Goal: Task Accomplishment & Management: Complete application form

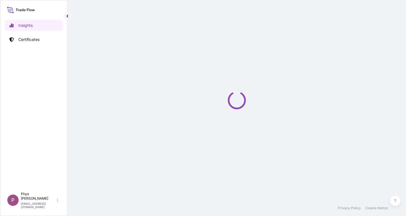
select select "2025"
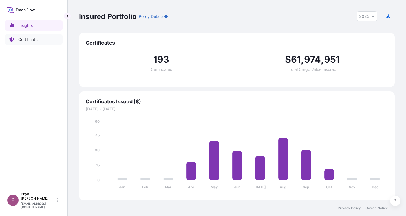
click at [30, 39] on p "Certificates" at bounding box center [28, 40] width 21 height 6
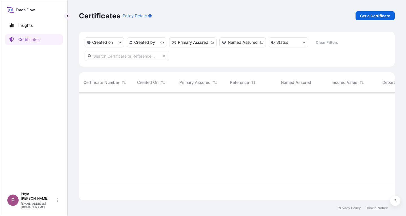
scroll to position [106, 311]
click at [369, 16] on p "Get a Certificate" at bounding box center [375, 16] width 30 height 6
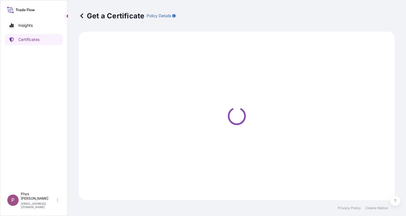
select select "Sea"
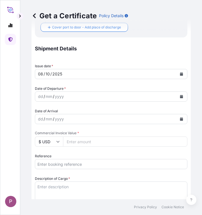
scroll to position [141, 0]
click at [56, 164] on input "Reference" at bounding box center [111, 164] width 153 height 10
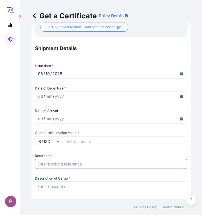
paste input "TT 2025 176"
click at [78, 161] on input "TT 2025 176 ," at bounding box center [111, 164] width 153 height 10
paste input "SITTAGRG523574"
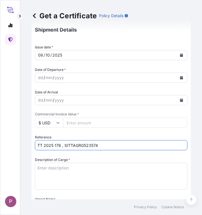
scroll to position [225, 0]
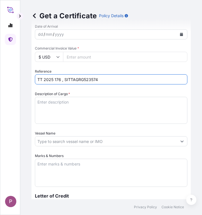
type input "TT 2025 176 , SITTAGRG523574"
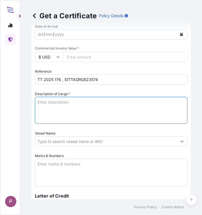
click at [66, 104] on textarea "Description of Cargo *" at bounding box center [111, 110] width 153 height 27
click at [43, 101] on textarea "Description of Cargo *" at bounding box center [111, 110] width 153 height 27
paste textarea "NPK Mixture 3 N : 12.5%, P2O5 : 26%, K2O : 25.5 % Min 9.5 Kg/Bags"
type textarea "NPK Mixture 3 N : 12.5%, P2O5 : 26%, K2O : 25.5 % Min 9.5 Kg/Bags"
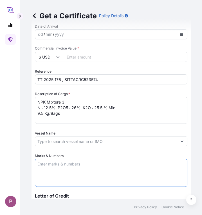
click at [54, 167] on textarea "Marks & Numbers" at bounding box center [111, 173] width 153 height 28
paste textarea "Myanma Awba Group Co., Ltd. No.(95/A),Kyaik Wine Pagoda Road, Mayangone Townshi…"
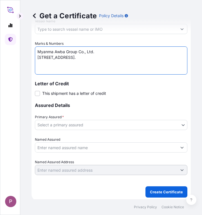
scroll to position [338, 0]
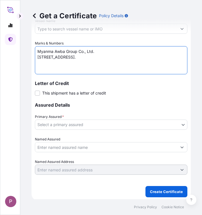
type textarea "Myanma Awba Group Co., Ltd. No.(95/A),Kyaik Wine Pagoda Road, Mayangone Townshi…"
click at [168, 127] on body "P Get a Certificate Policy Details Route Details Cover door to port - Add loadi…" at bounding box center [101, 107] width 202 height 215
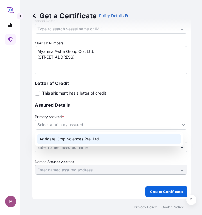
click at [125, 137] on div "Agrigate Crop Sciences Pte. Ltd." at bounding box center [109, 139] width 144 height 10
select select "31456"
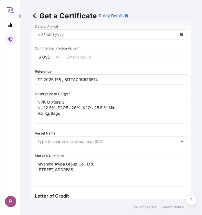
scroll to position [225, 0]
click at [85, 56] on input "Commercial Invoice Value *" at bounding box center [125, 57] width 125 height 10
paste input "174240"
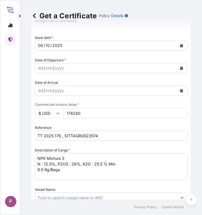
scroll to position [141, 0]
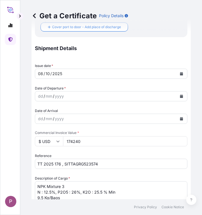
type input "174240"
click at [180, 96] on icon "Calendar" at bounding box center [181, 96] width 3 height 3
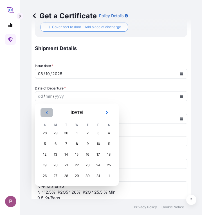
click at [44, 112] on button "Previous" at bounding box center [47, 112] width 12 height 9
click at [46, 156] on div "14" at bounding box center [45, 155] width 10 height 10
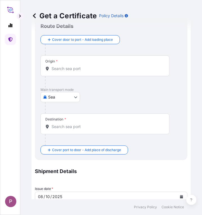
scroll to position [0, 0]
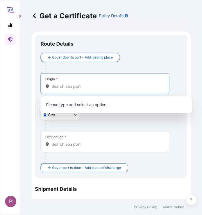
click at [72, 88] on input "Origin *" at bounding box center [107, 87] width 111 height 6
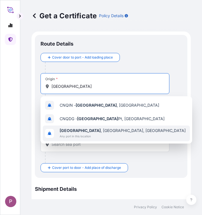
click at [114, 136] on div "Qingdao , Shandong, China Any port in this location" at bounding box center [116, 134] width 147 height 16
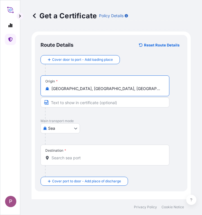
type input "Qingdao, Shandong, China"
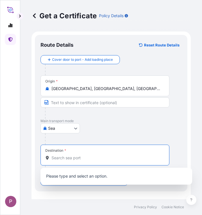
click at [62, 157] on input "Destination *" at bounding box center [107, 158] width 111 height 6
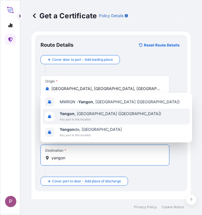
click at [121, 119] on div "Yangon , Myanmar (Burma) Any port in this location" at bounding box center [116, 117] width 147 height 16
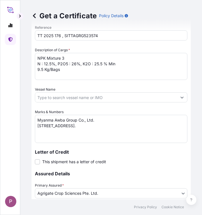
scroll to position [364, 0]
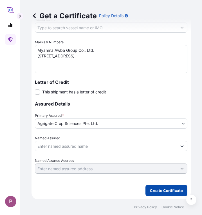
type input "Yangon, Myanmar (Burma)"
click at [159, 192] on p "Create Certificate" at bounding box center [166, 191] width 33 height 6
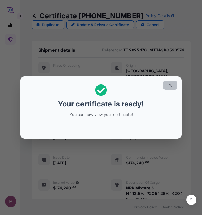
click at [173, 86] on button "button" at bounding box center [170, 85] width 14 height 9
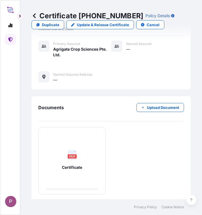
scroll to position [240, 0]
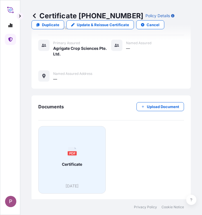
click at [81, 164] on span "Certificate" at bounding box center [72, 165] width 20 height 6
